Goal: Find specific page/section: Find specific page/section

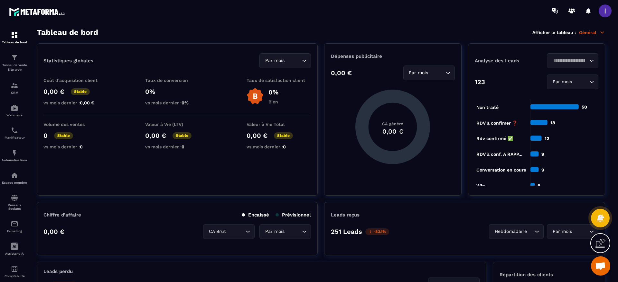
scroll to position [232, 0]
click at [11, 89] on img at bounding box center [15, 86] width 8 height 8
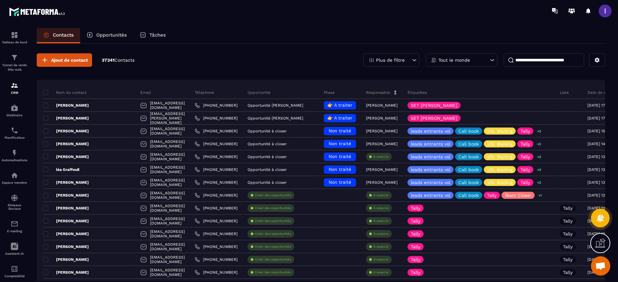
click at [526, 58] on input at bounding box center [543, 60] width 80 height 14
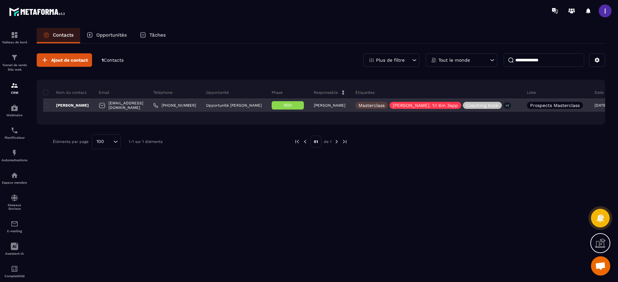
type input "**********"
click at [127, 107] on div "[EMAIL_ADDRESS][DOMAIN_NAME]" at bounding box center [121, 105] width 54 height 13
click at [82, 111] on div "[PERSON_NAME]" at bounding box center [68, 105] width 51 height 13
